Goal: Information Seeking & Learning: Learn about a topic

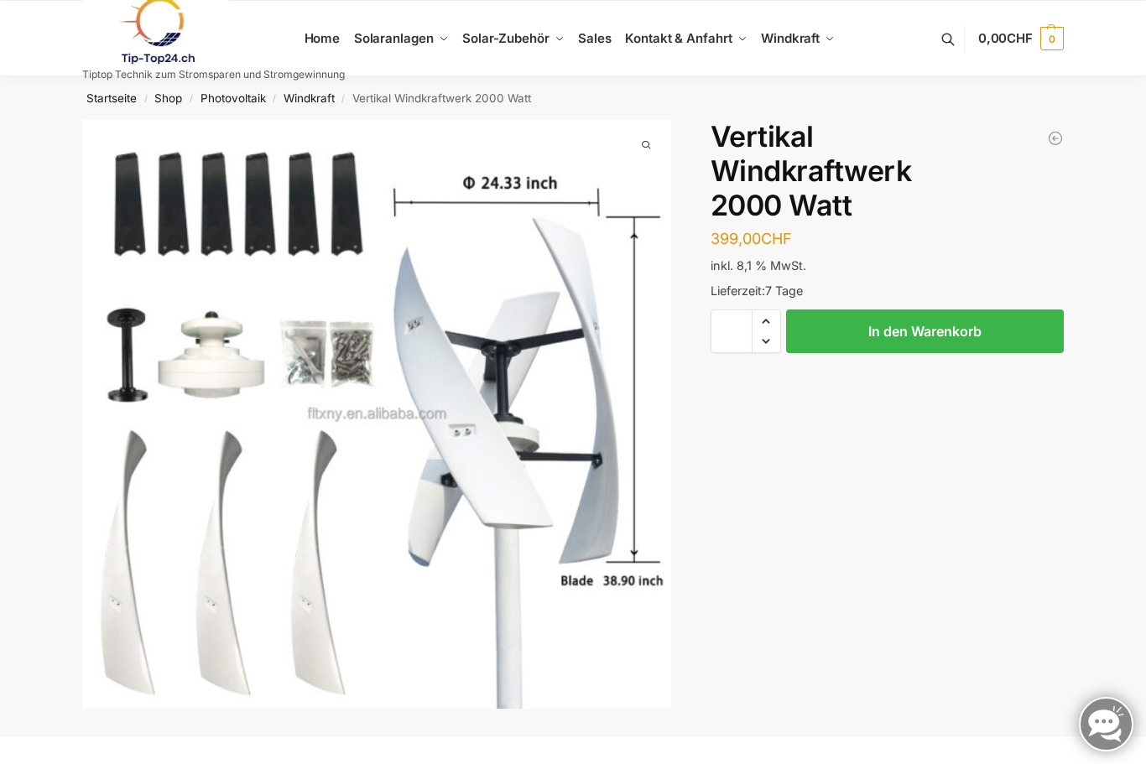
click at [971, 247] on div "Windkraftanlage für Garten Terrasse 379,00 CHF Vertikal Windkraftwerk 2000 Watt…" at bounding box center [887, 295] width 353 height 351
click at [1022, 241] on div "Windkraftanlage für Garten Terrasse 379,00 CHF Vertikal Windkraftwerk 2000 Watt…" at bounding box center [887, 295] width 353 height 351
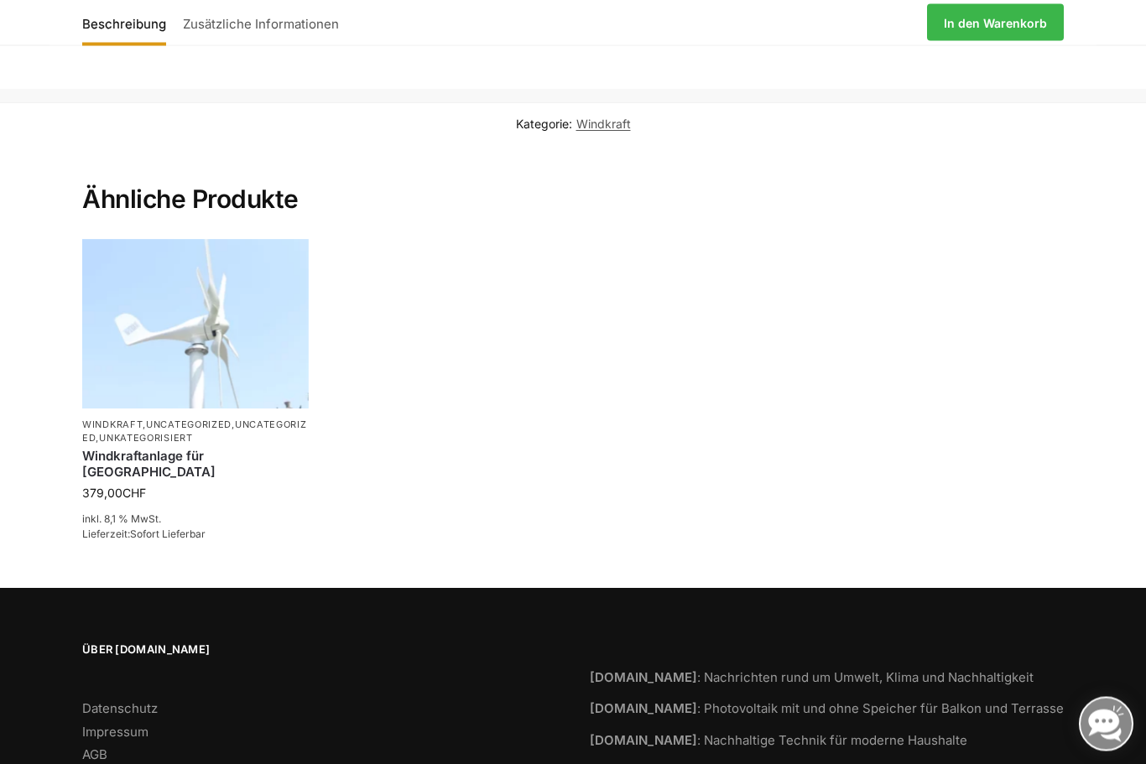
scroll to position [1748, 0]
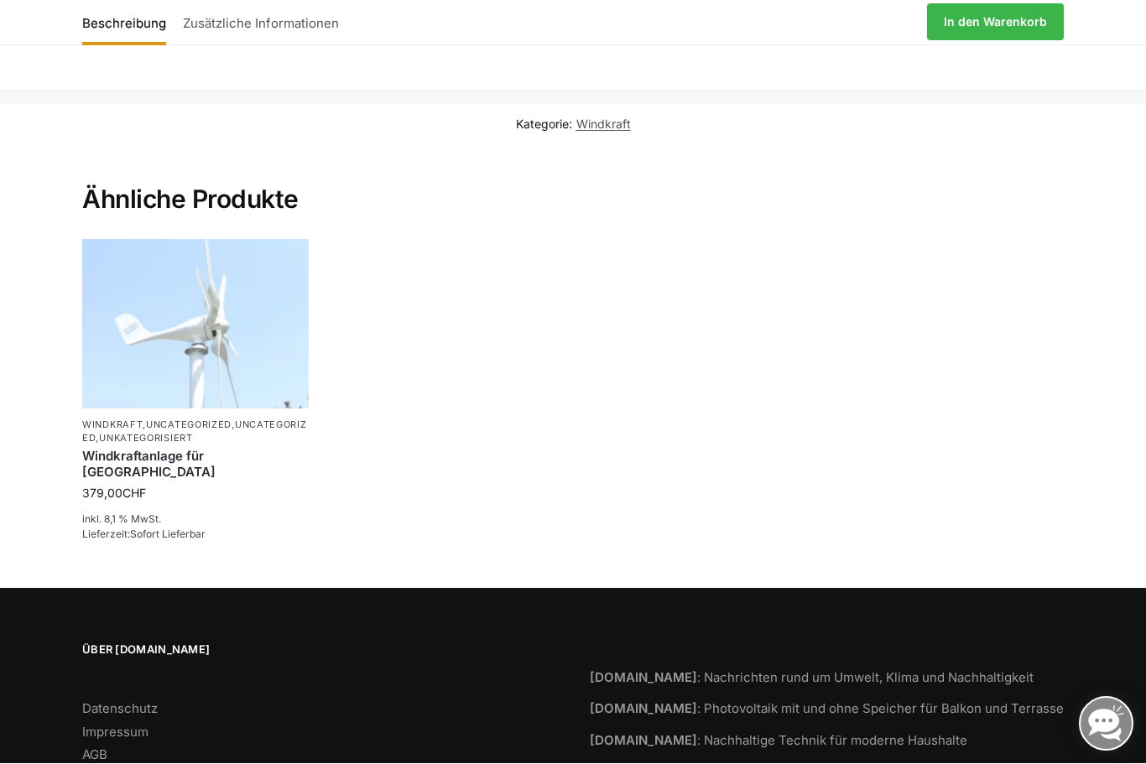
click at [253, 375] on img at bounding box center [195, 324] width 227 height 169
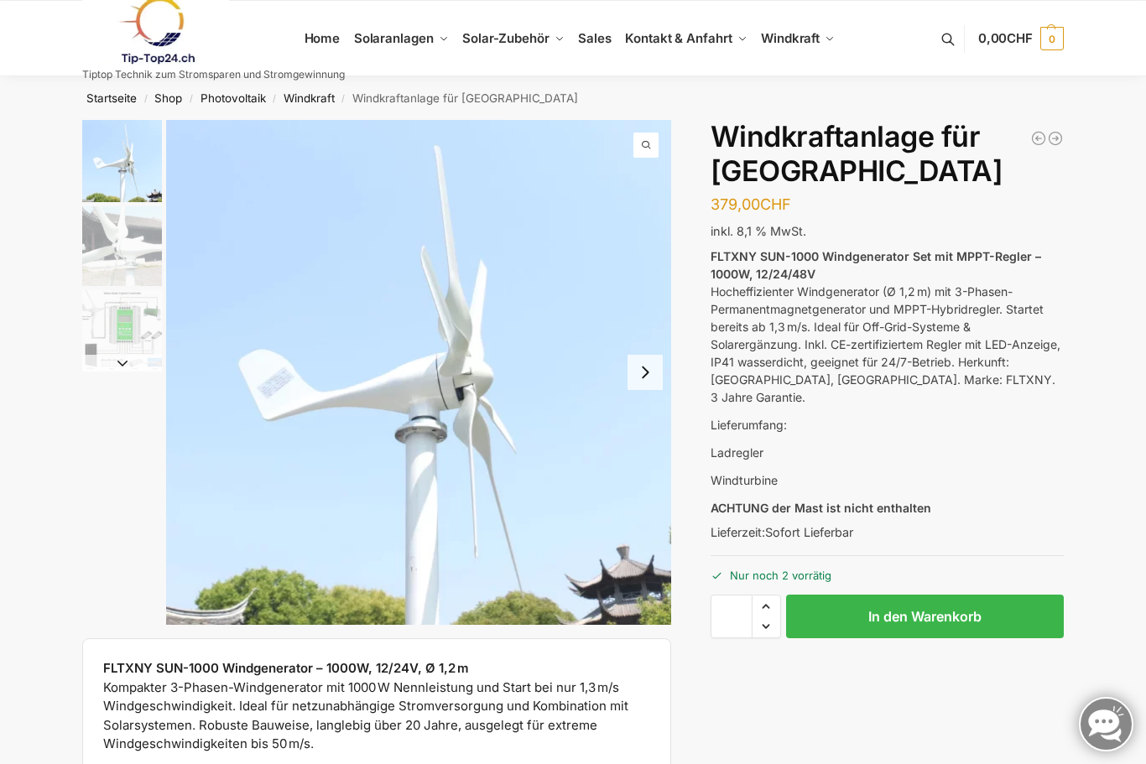
click at [1029, 207] on div "Flexible Solarpanels (2×120 W) & SolarLaderegler 399,00 CHF Ursprünglicher Prei…" at bounding box center [887, 438] width 353 height 636
click at [1008, 199] on div "Flexible Solarpanels (2×120 W) & SolarLaderegler 399,00 CHF Ursprünglicher Prei…" at bounding box center [887, 438] width 353 height 636
click at [948, 39] on button at bounding box center [956, 39] width 43 height 78
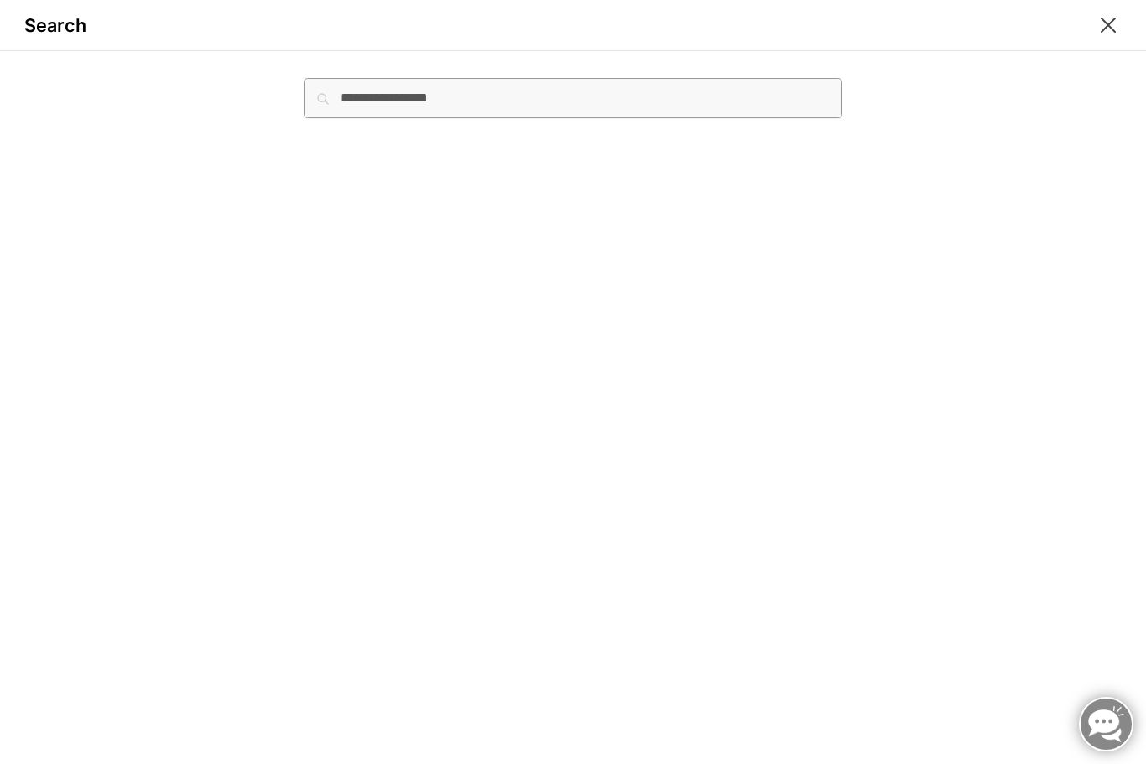
click at [388, 102] on input "Suche nach:" at bounding box center [573, 98] width 539 height 40
type input "********"
click at [813, 86] on button "Suchen" at bounding box center [814, 87] width 56 height 18
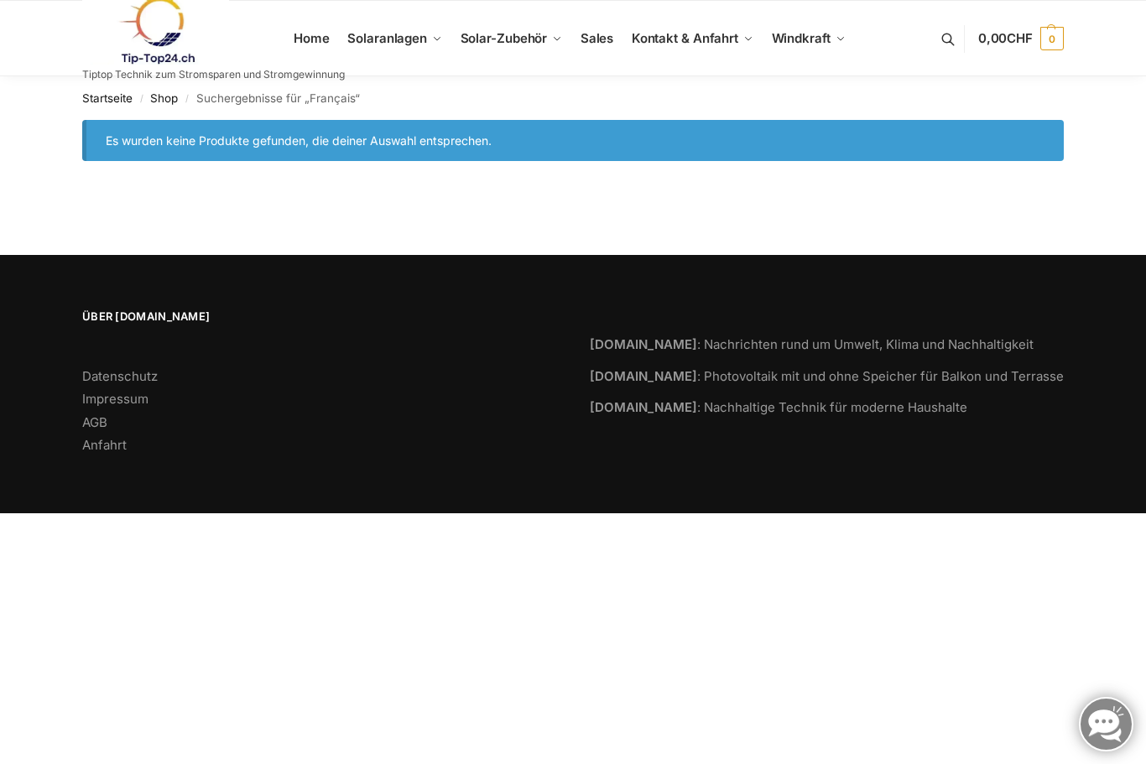
click at [315, 39] on link at bounding box center [213, 31] width 263 height 68
